Goal: Find specific page/section: Find specific page/section

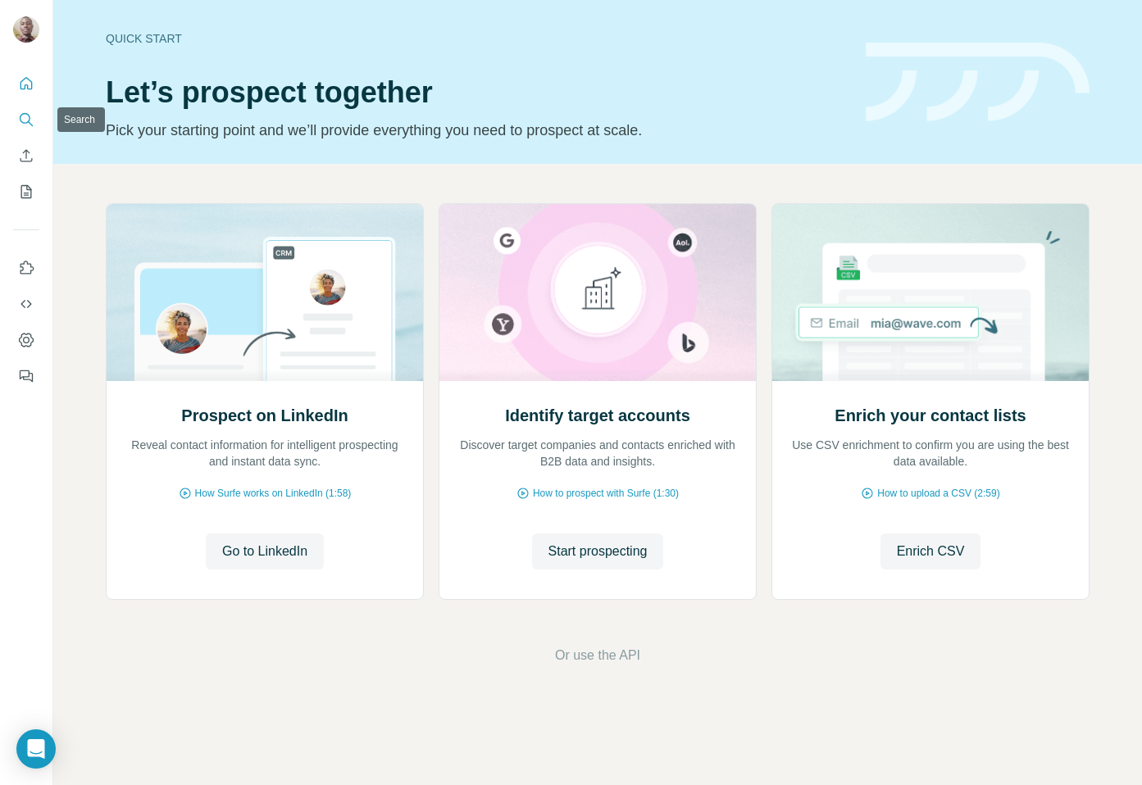
click at [30, 122] on icon "Search" at bounding box center [26, 119] width 16 height 16
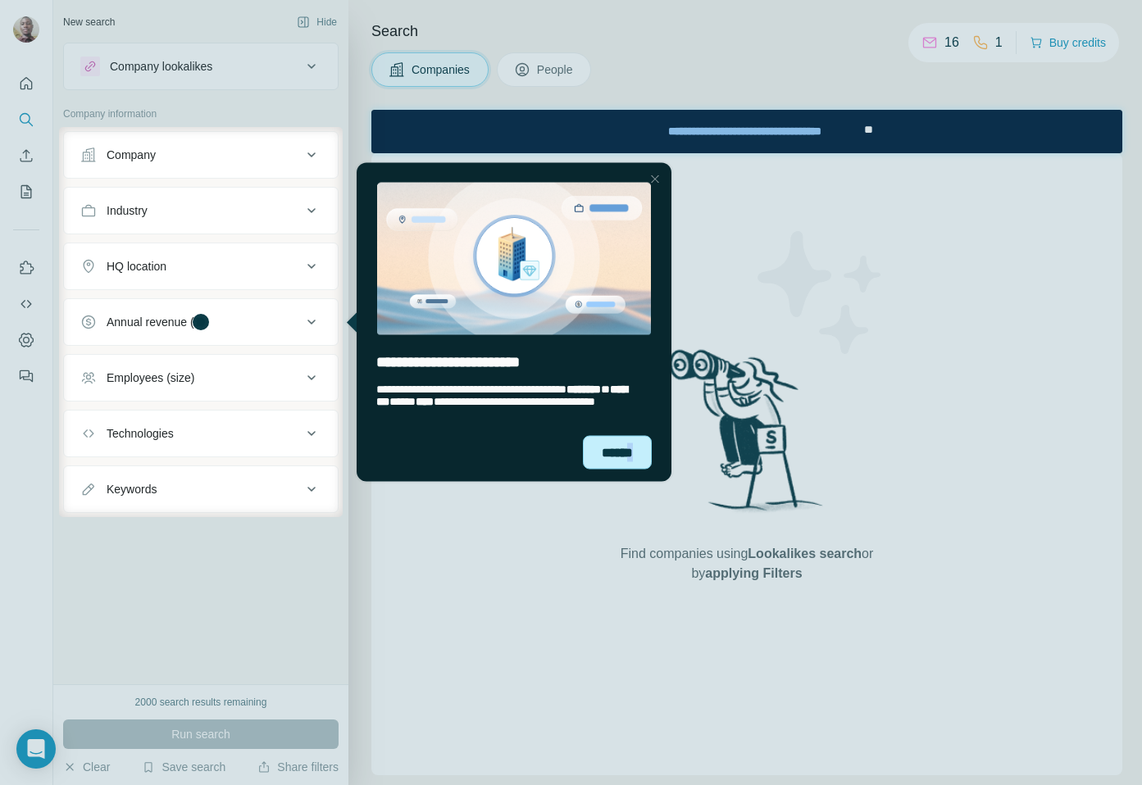
drag, startPoint x: 633, startPoint y: 456, endPoint x: 940, endPoint y: 588, distance: 334.5
click at [633, 456] on div "******" at bounding box center [617, 452] width 69 height 34
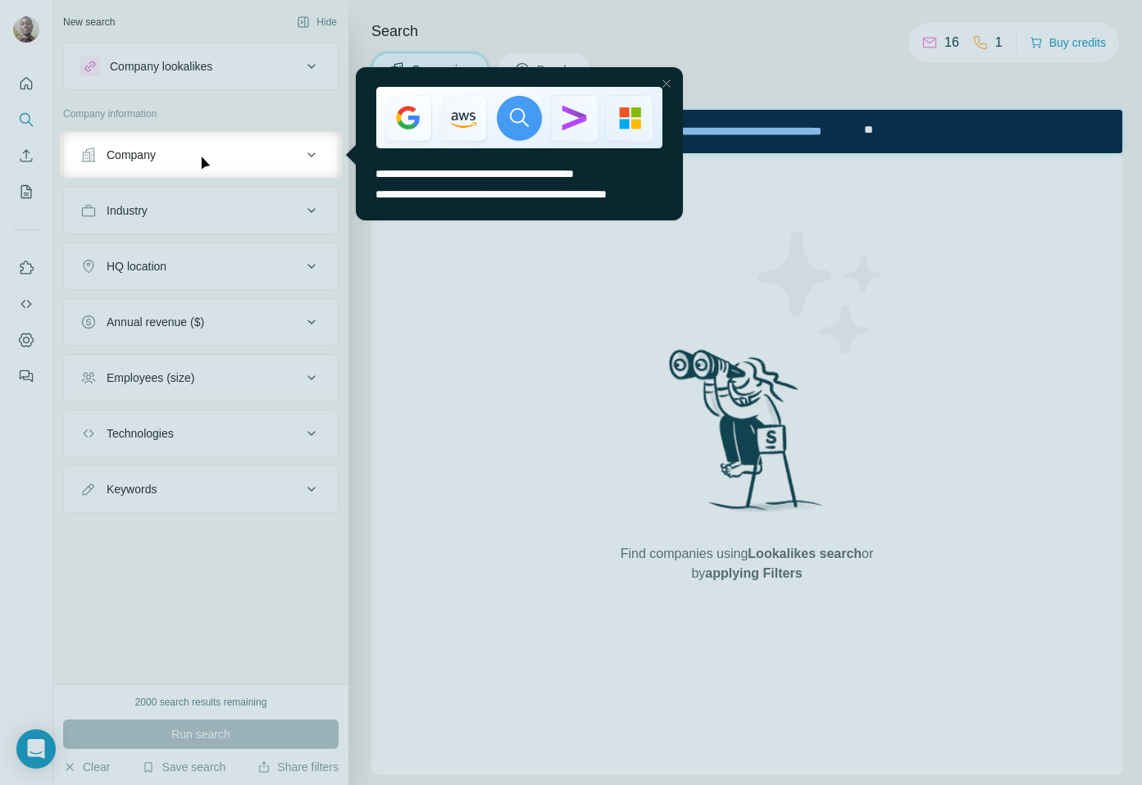
click at [668, 81] on div at bounding box center [667, 84] width 20 height 20
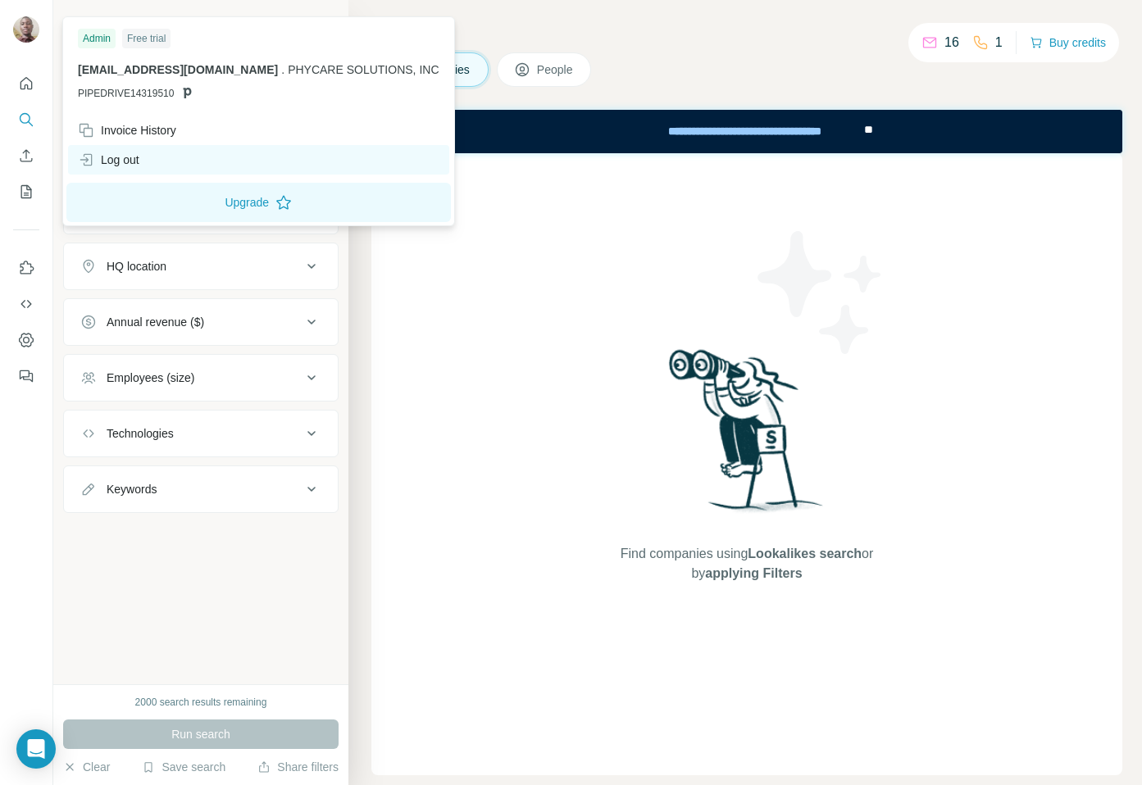
click at [162, 159] on div "Log out" at bounding box center [258, 160] width 381 height 30
click at [166, 170] on div "Log out" at bounding box center [258, 160] width 381 height 30
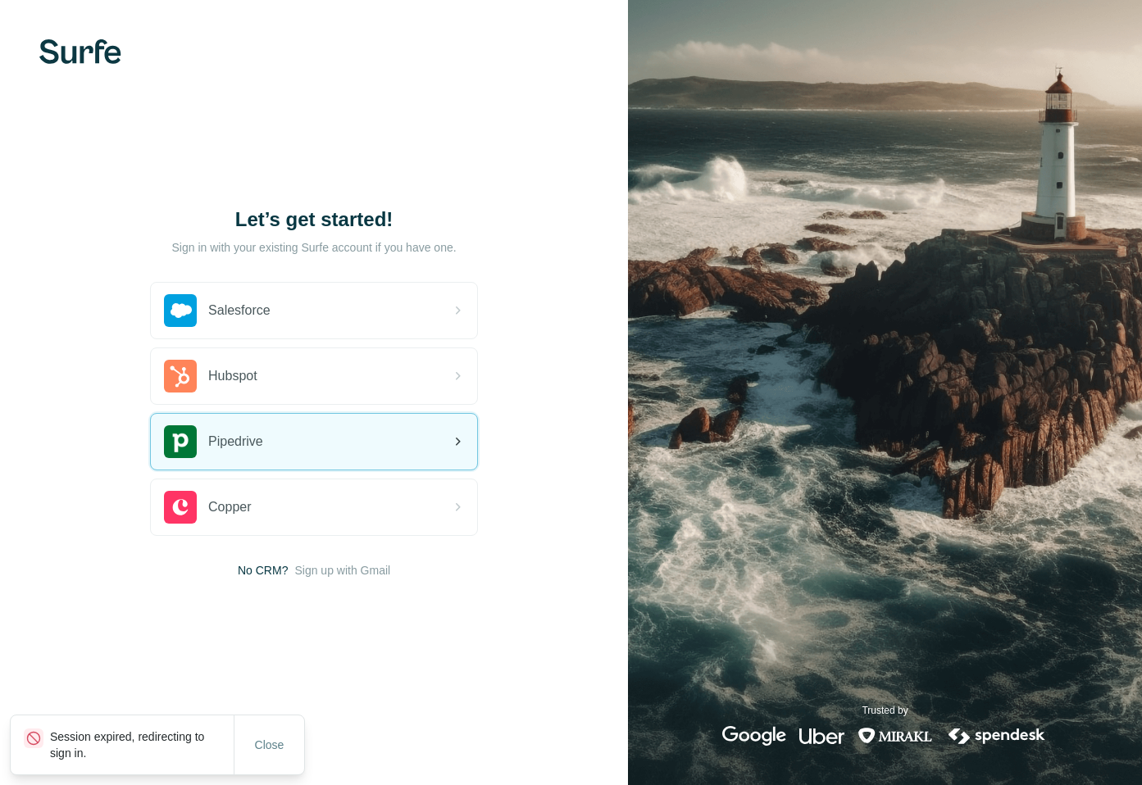
click at [301, 452] on div "Pipedrive" at bounding box center [314, 442] width 326 height 56
